Goal: Task Accomplishment & Management: Manage account settings

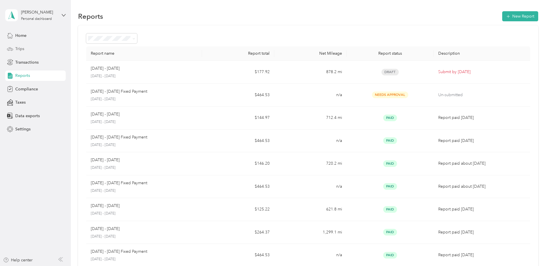
click at [20, 50] on span "Trips" at bounding box center [19, 49] width 9 height 6
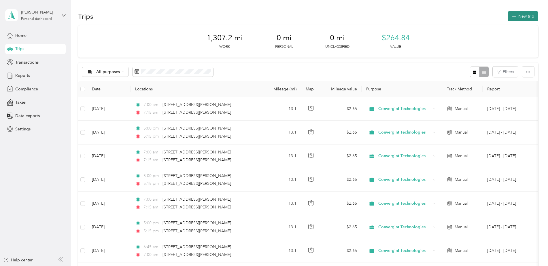
click at [524, 16] on button "New trip" at bounding box center [523, 16] width 31 height 10
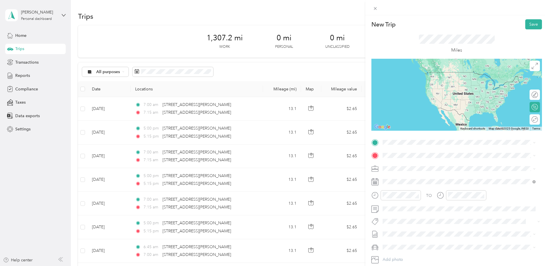
click at [410, 165] on span "[STREET_ADDRESS][PERSON_NAME][US_STATE]" at bounding box center [438, 162] width 90 height 5
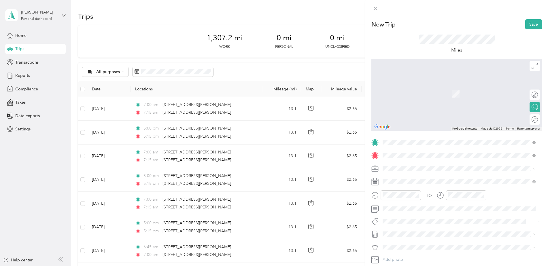
click at [402, 214] on span "[STREET_ADDRESS][PERSON_NAME][US_STATE]" at bounding box center [438, 211] width 90 height 5
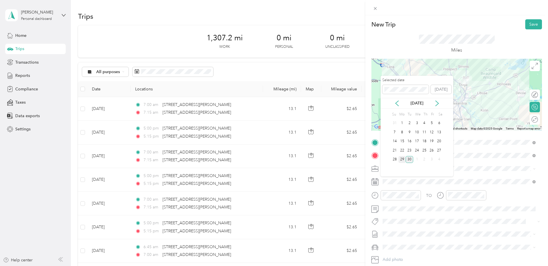
click at [401, 158] on div "29" at bounding box center [401, 159] width 7 height 7
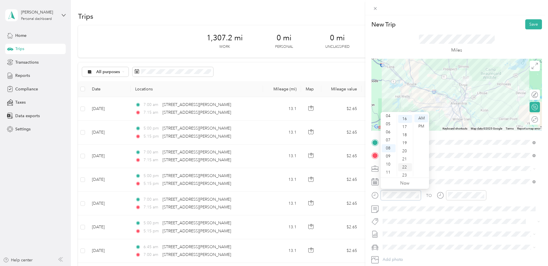
scroll to position [129, 0]
click at [388, 125] on div "05" at bounding box center [389, 124] width 14 height 8
click at [406, 116] on div "00" at bounding box center [405, 118] width 14 height 8
click at [417, 125] on div "PM" at bounding box center [421, 126] width 14 height 8
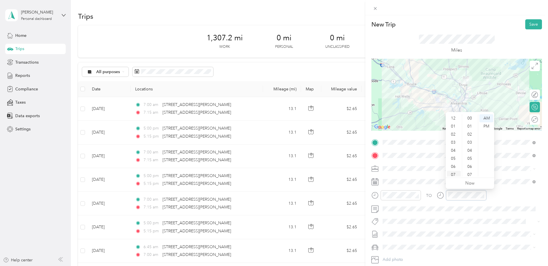
scroll to position [35, 0]
click at [453, 123] on div "05" at bounding box center [454, 124] width 14 height 8
click at [469, 140] on div "15" at bounding box center [470, 139] width 14 height 8
click at [487, 126] on div "PM" at bounding box center [486, 126] width 14 height 8
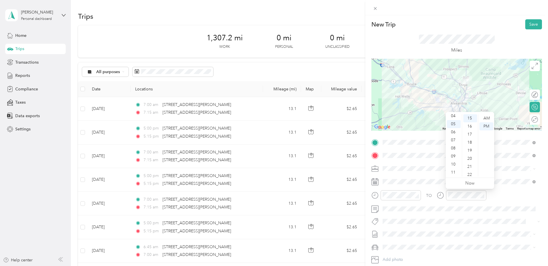
click at [456, 105] on div at bounding box center [456, 95] width 171 height 72
click at [529, 25] on button "Save" at bounding box center [533, 24] width 17 height 10
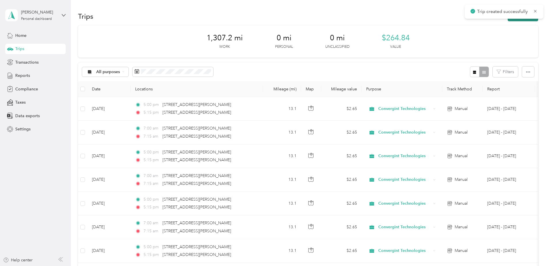
click at [519, 20] on button "New trip" at bounding box center [523, 16] width 31 height 10
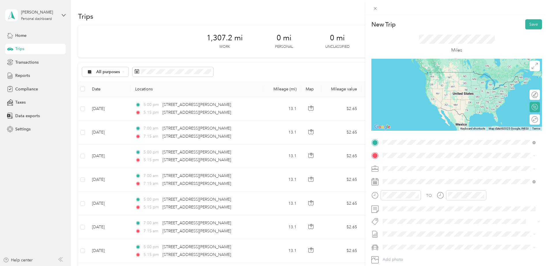
click at [405, 201] on span "[STREET_ADDRESS][PERSON_NAME][US_STATE]" at bounding box center [438, 198] width 90 height 5
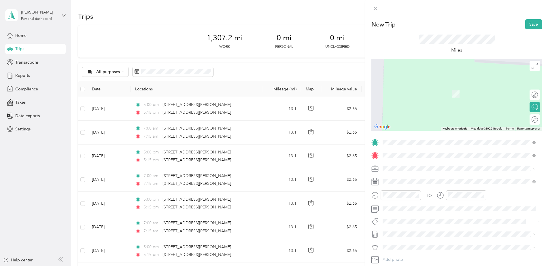
click at [407, 174] on span "[STREET_ADDRESS][PERSON_NAME][US_STATE]" at bounding box center [438, 176] width 90 height 5
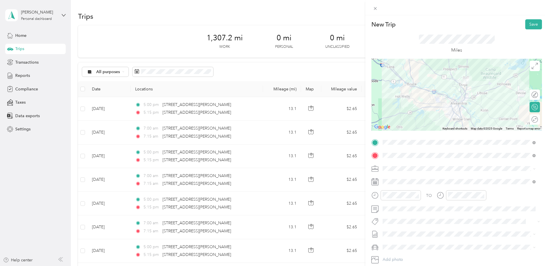
click at [457, 105] on div at bounding box center [456, 95] width 171 height 72
click at [385, 141] on div "07" at bounding box center [389, 140] width 14 height 8
click at [403, 118] on div "00" at bounding box center [405, 118] width 14 height 8
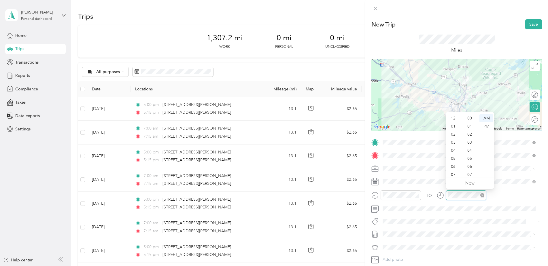
scroll to position [35, 0]
click at [454, 138] on div "07" at bounding box center [454, 140] width 14 height 8
click at [470, 157] on div "15" at bounding box center [470, 160] width 14 height 8
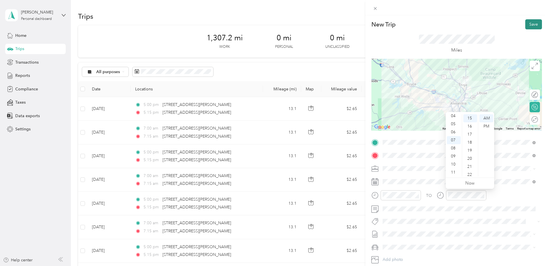
click at [527, 24] on button "Save" at bounding box center [533, 24] width 17 height 10
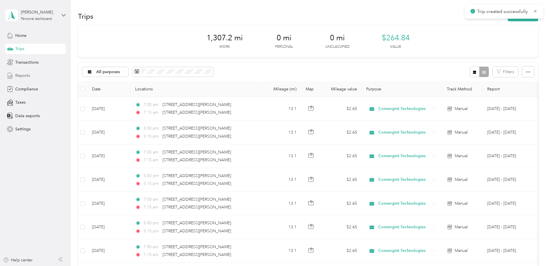
click at [29, 73] on span "Reports" at bounding box center [22, 76] width 15 height 6
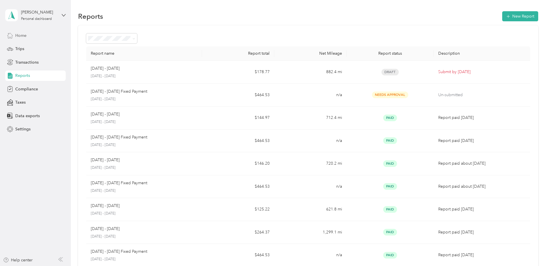
click at [20, 34] on span "Home" at bounding box center [20, 36] width 11 height 6
